Goal: Task Accomplishment & Management: Use online tool/utility

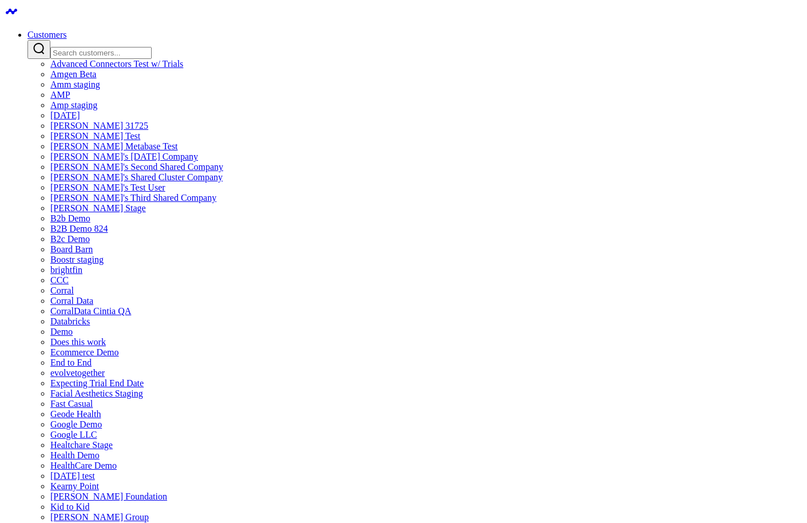
click at [152, 47] on input "Search customers input" at bounding box center [100, 53] width 101 height 12
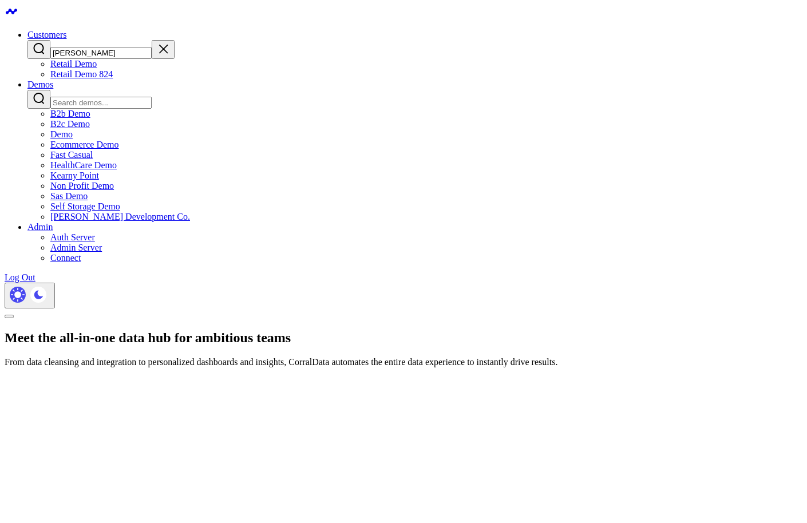
type input "[PERSON_NAME]"
click at [113, 79] on link "Retail Demo 824" at bounding box center [81, 74] width 62 height 10
